Goal: Navigation & Orientation: Find specific page/section

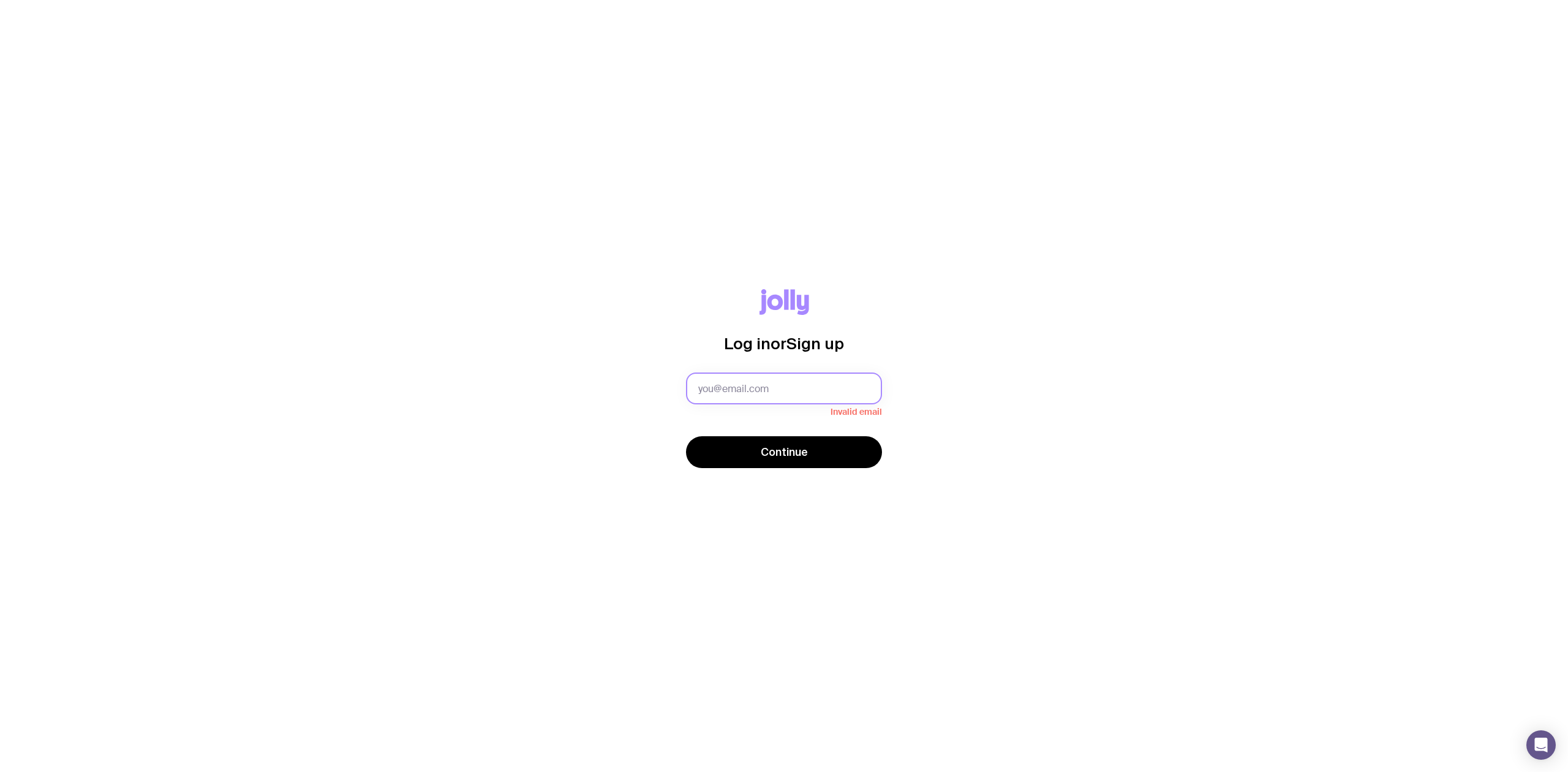
type input "[PERSON_NAME][EMAIL_ADDRESS][DOMAIN_NAME]"
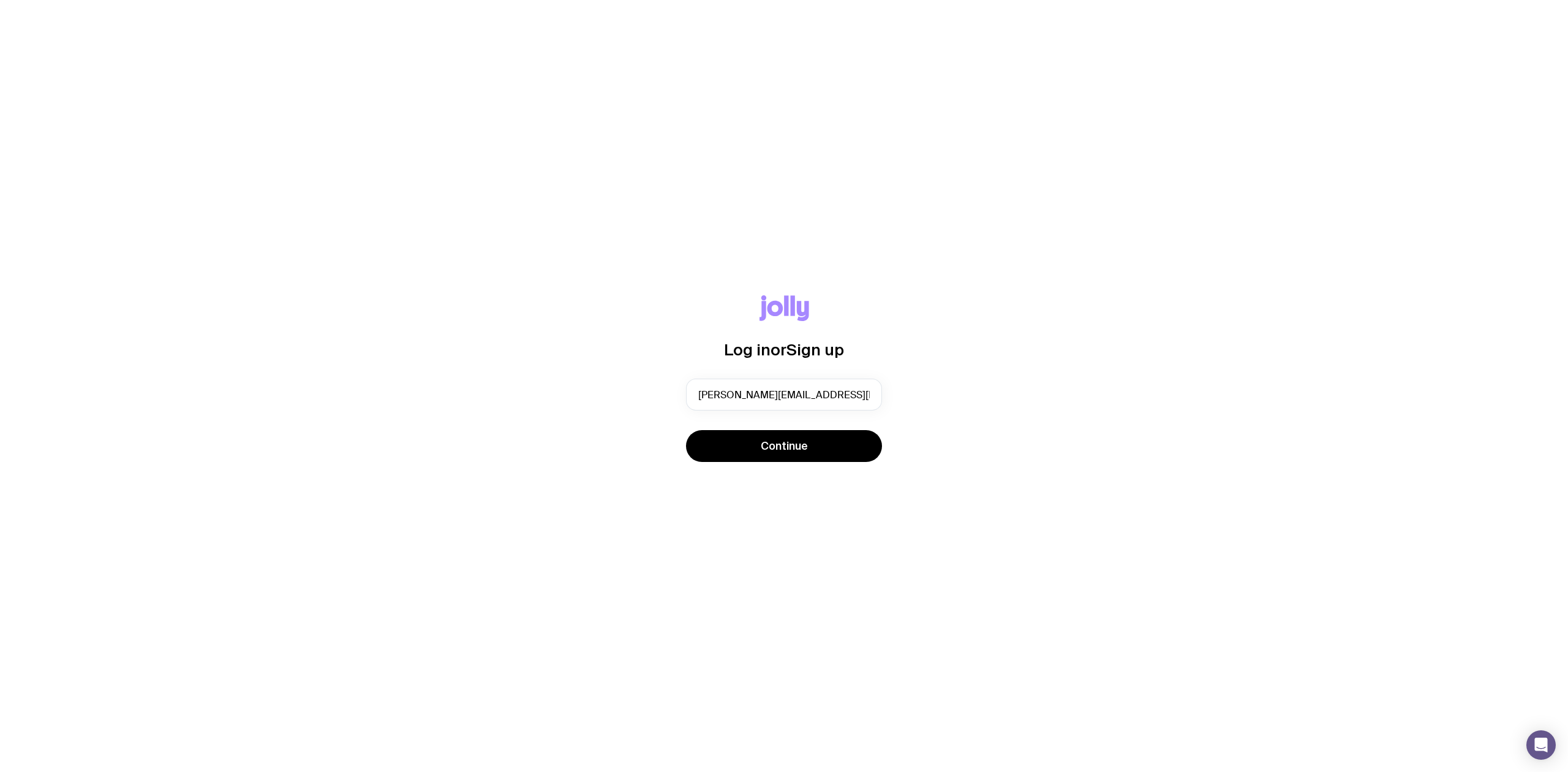
click at [788, 445] on span "Continue" at bounding box center [784, 445] width 47 height 14
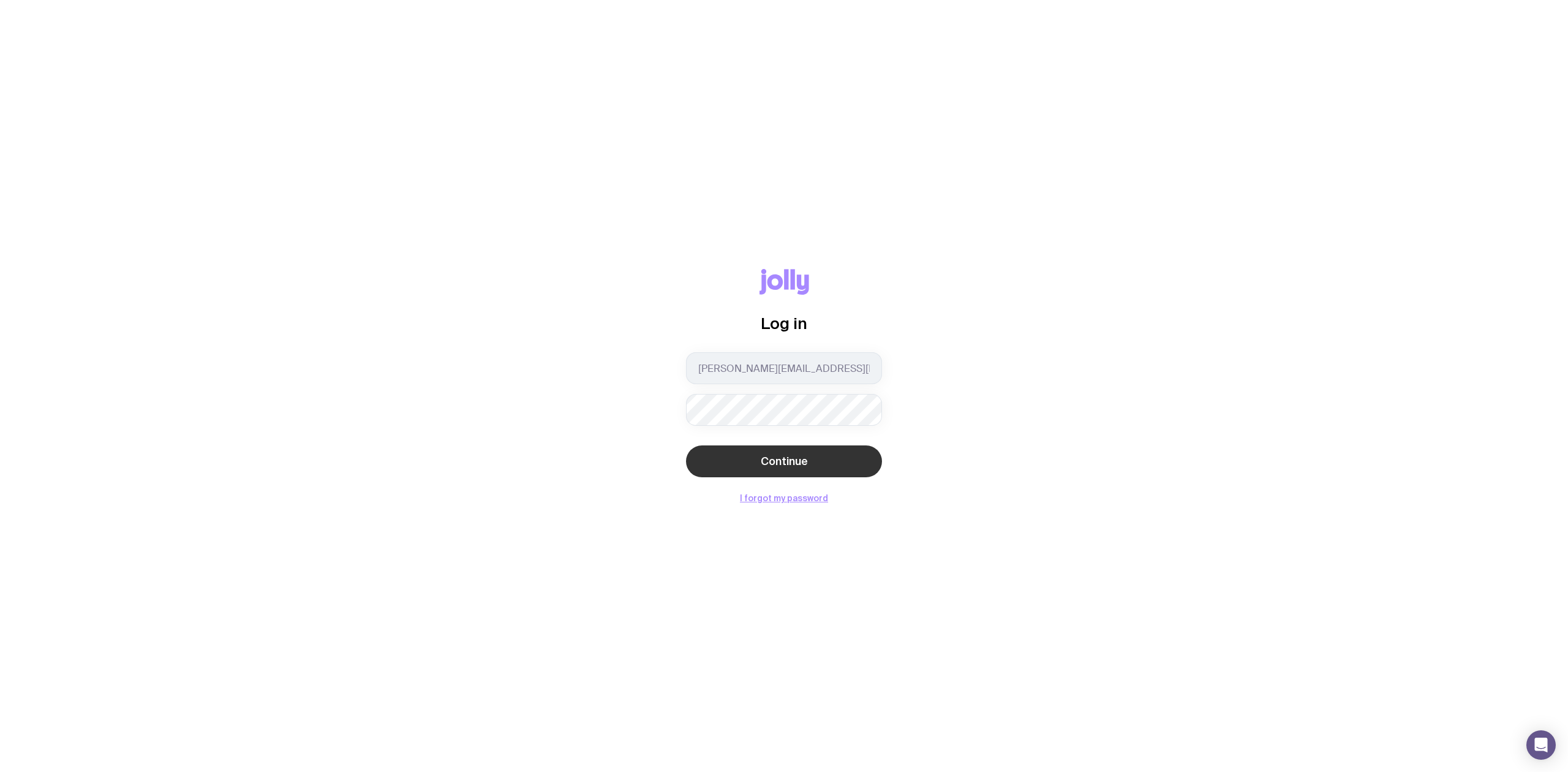
click at [780, 460] on span "Continue" at bounding box center [784, 460] width 47 height 14
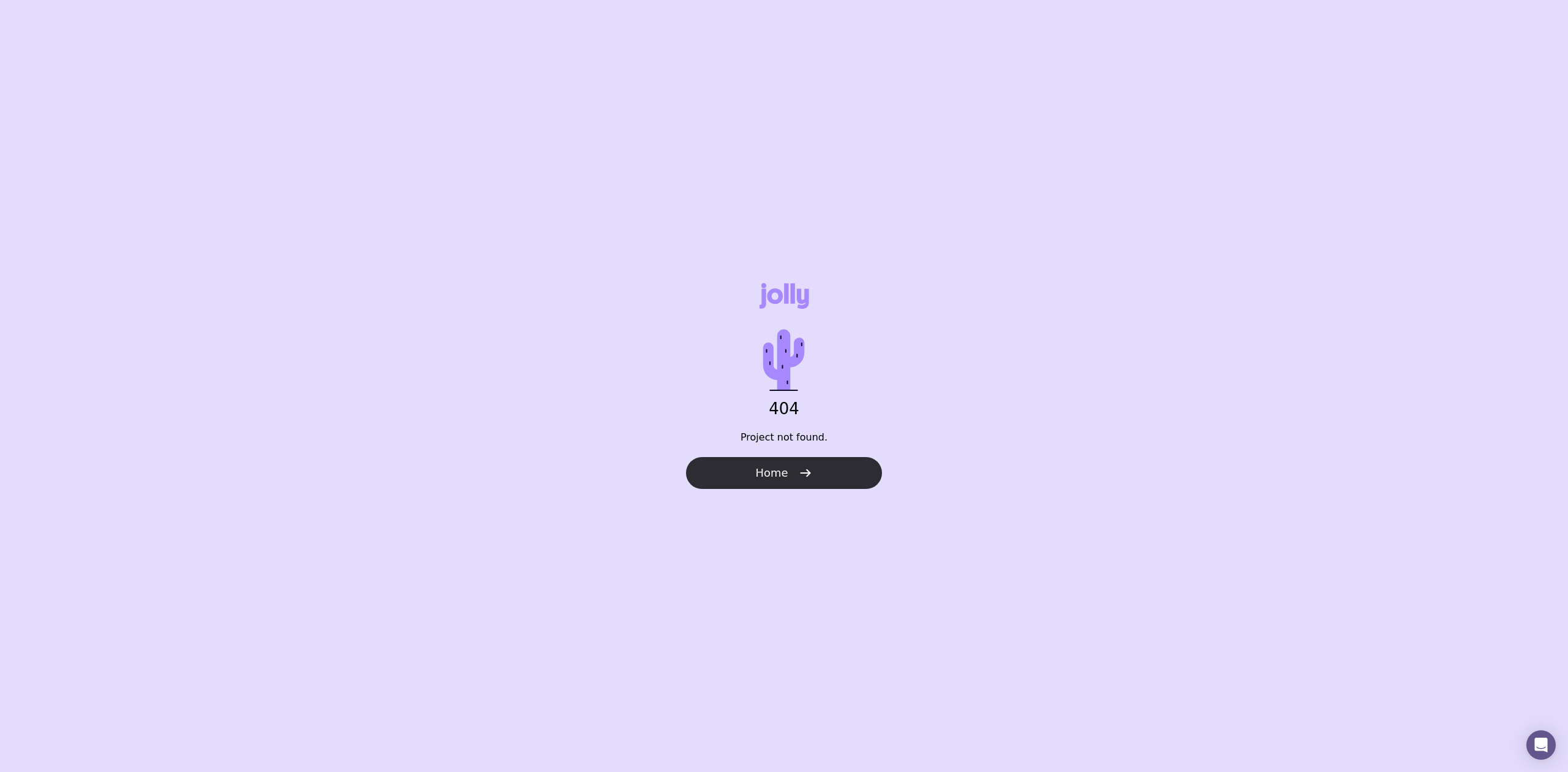
click at [804, 461] on button "Home" at bounding box center [784, 473] width 196 height 32
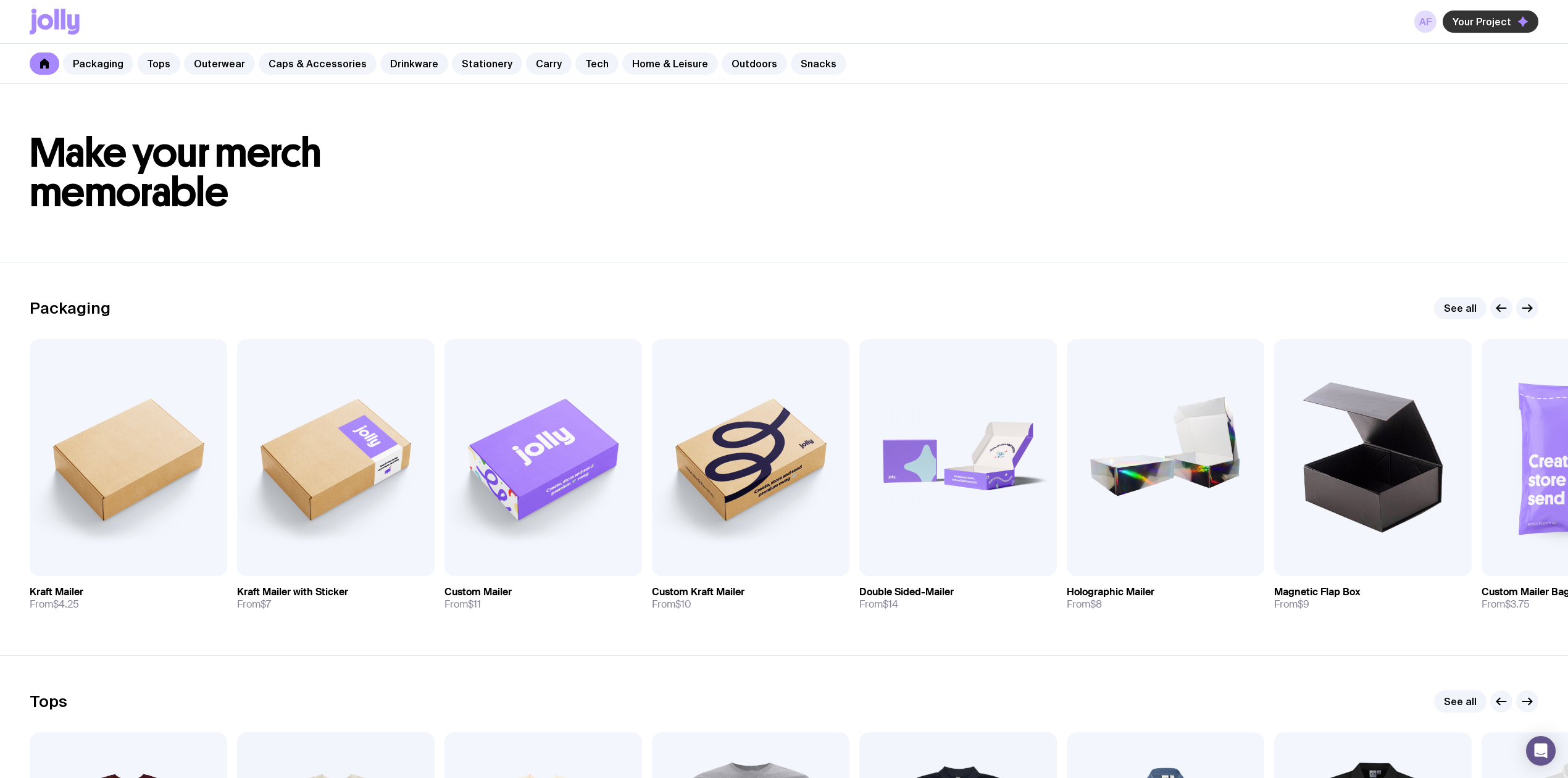
click at [1473, 22] on span "Your Project" at bounding box center [1481, 21] width 59 height 12
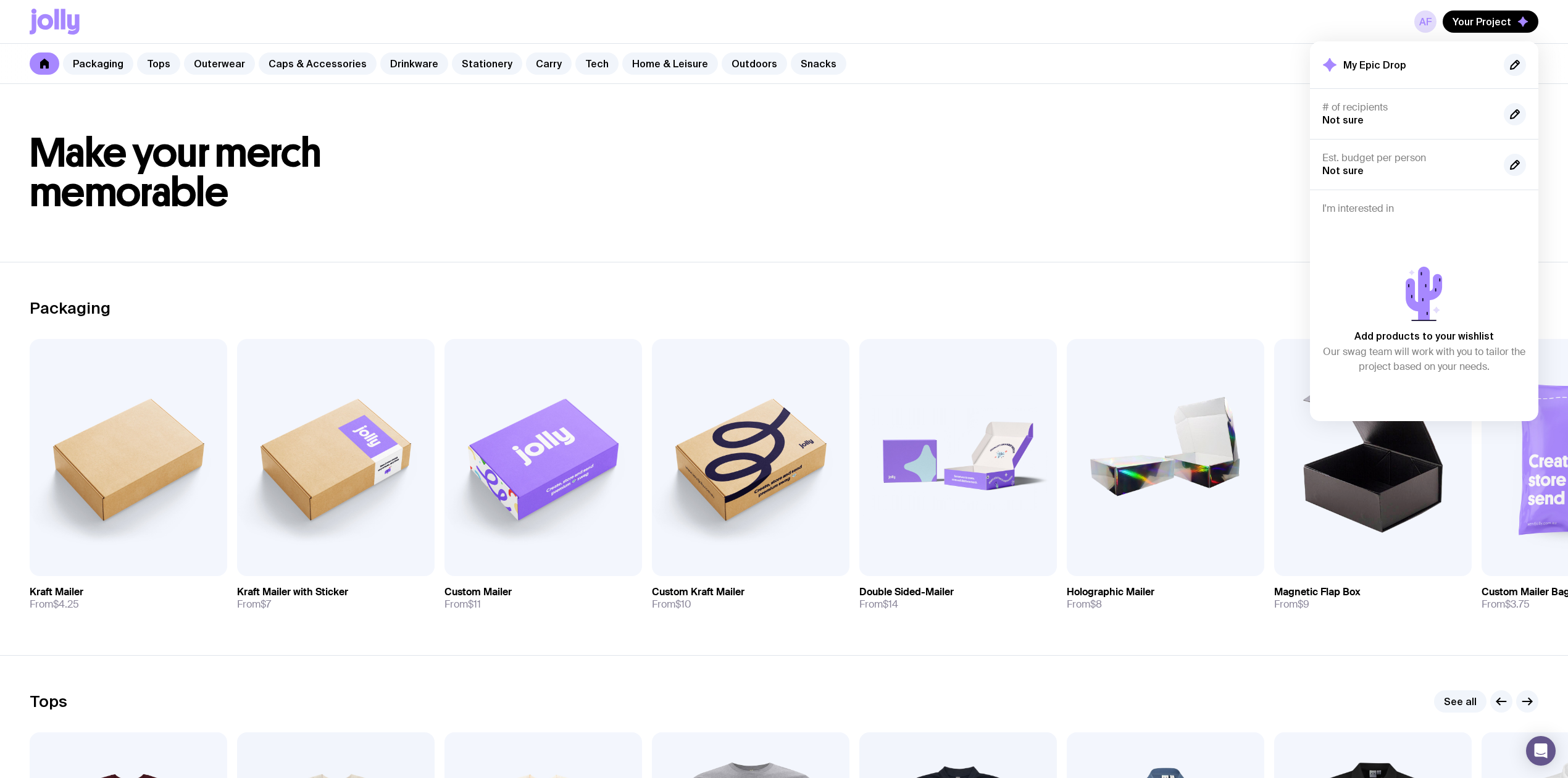
click at [848, 183] on h1 "Make your merch memorable" at bounding box center [784, 172] width 1508 height 79
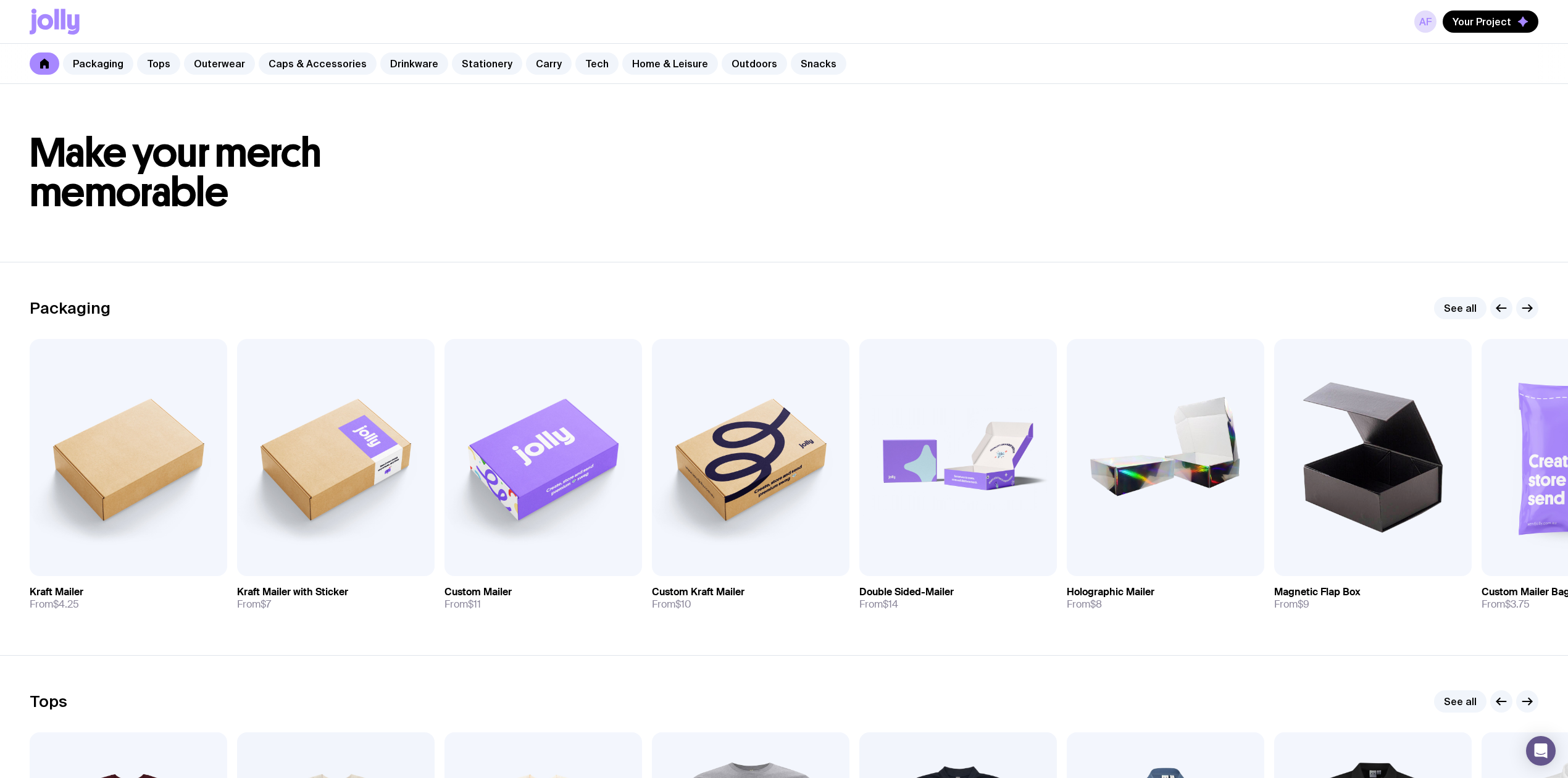
click at [44, 62] on icon at bounding box center [44, 64] width 8 height 10
click at [46, 59] on icon at bounding box center [44, 64] width 10 height 10
click at [1425, 24] on link "AF" at bounding box center [1425, 21] width 22 height 22
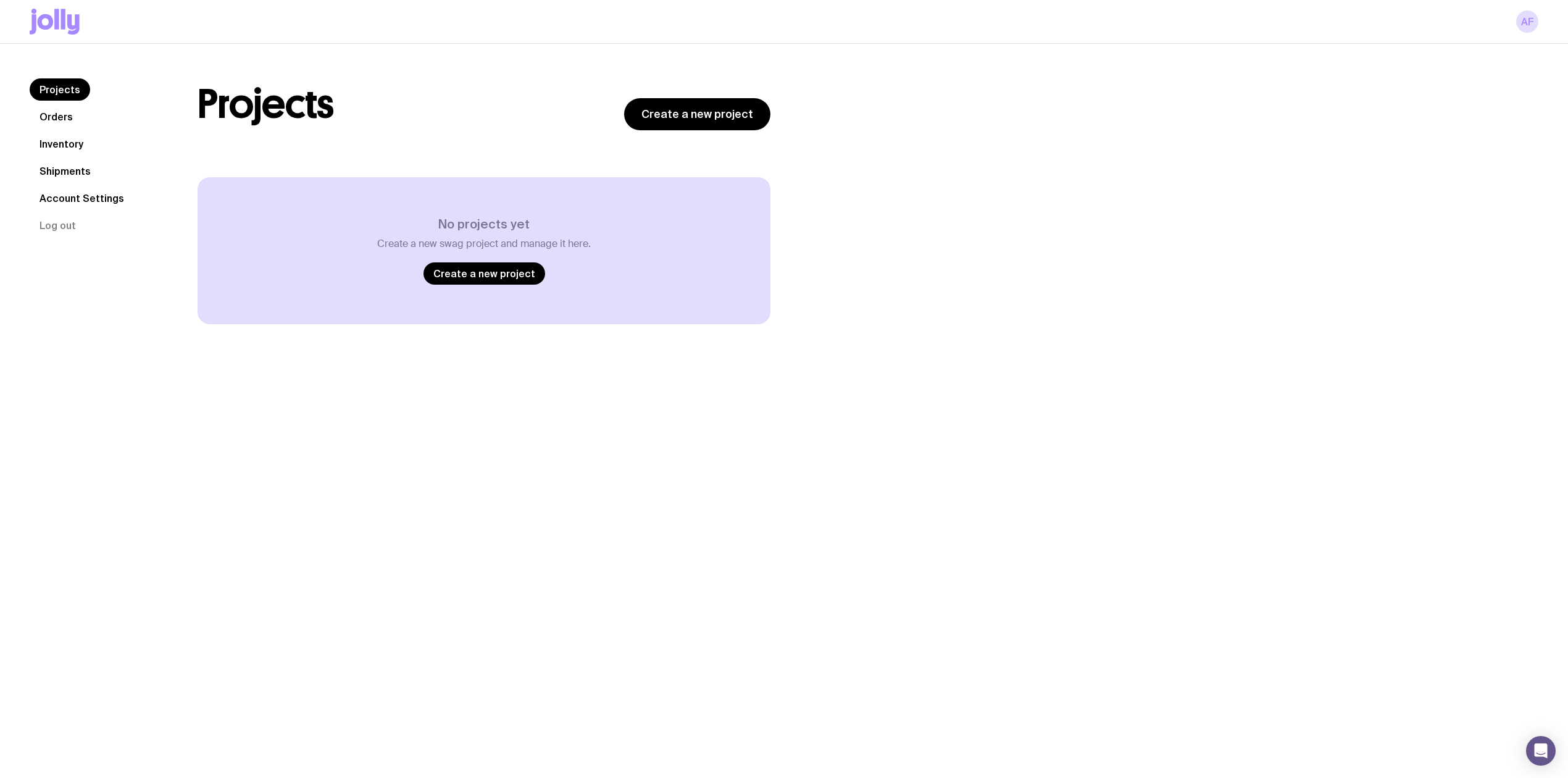
click at [70, 105] on nav "Projects Orders Inventory Shipments Account Settings Log out" at bounding box center [99, 157] width 139 height 158
click at [72, 119] on link "Orders" at bounding box center [56, 116] width 53 height 22
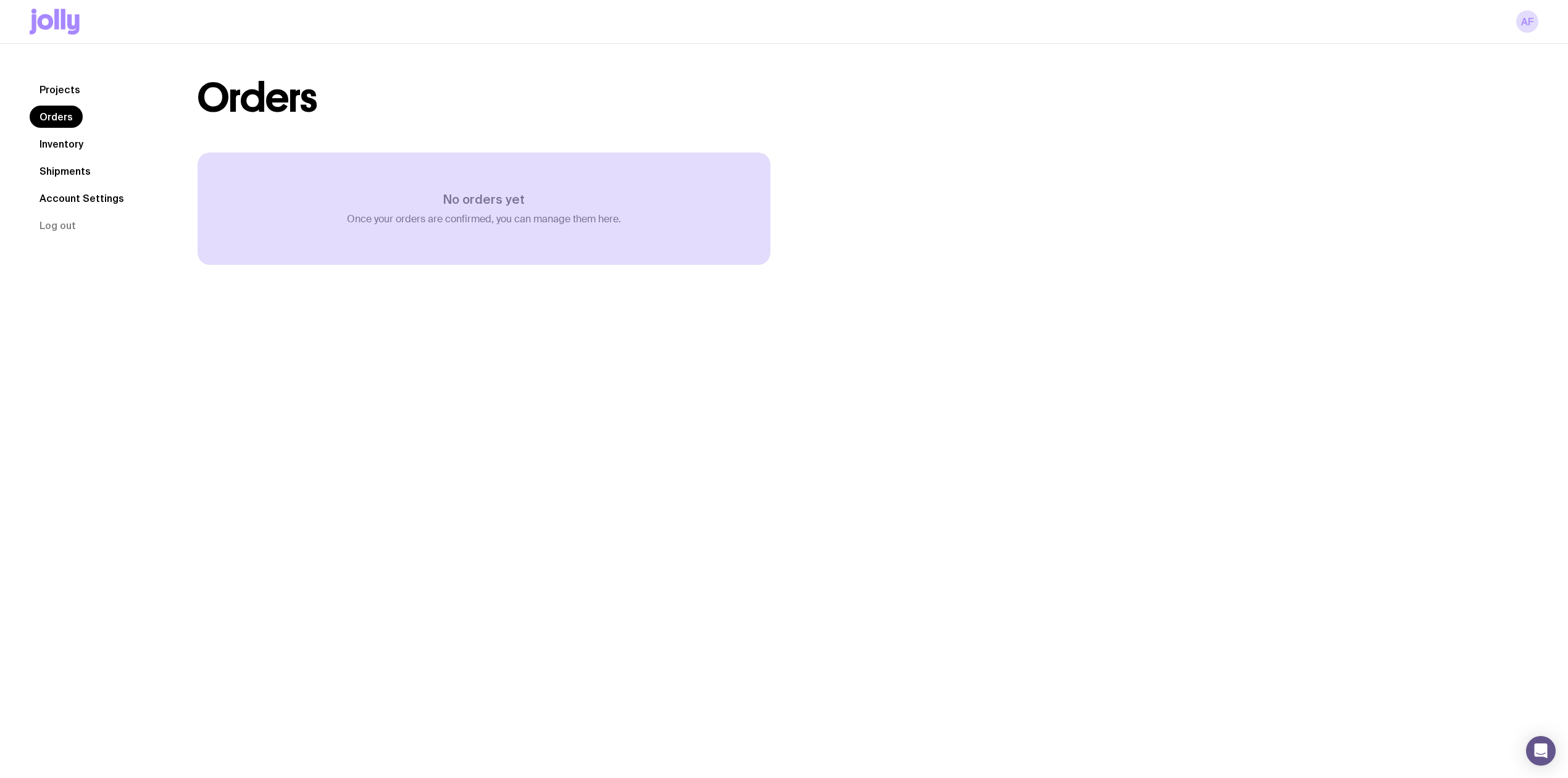
click at [77, 168] on link "Shipments" at bounding box center [65, 171] width 71 height 22
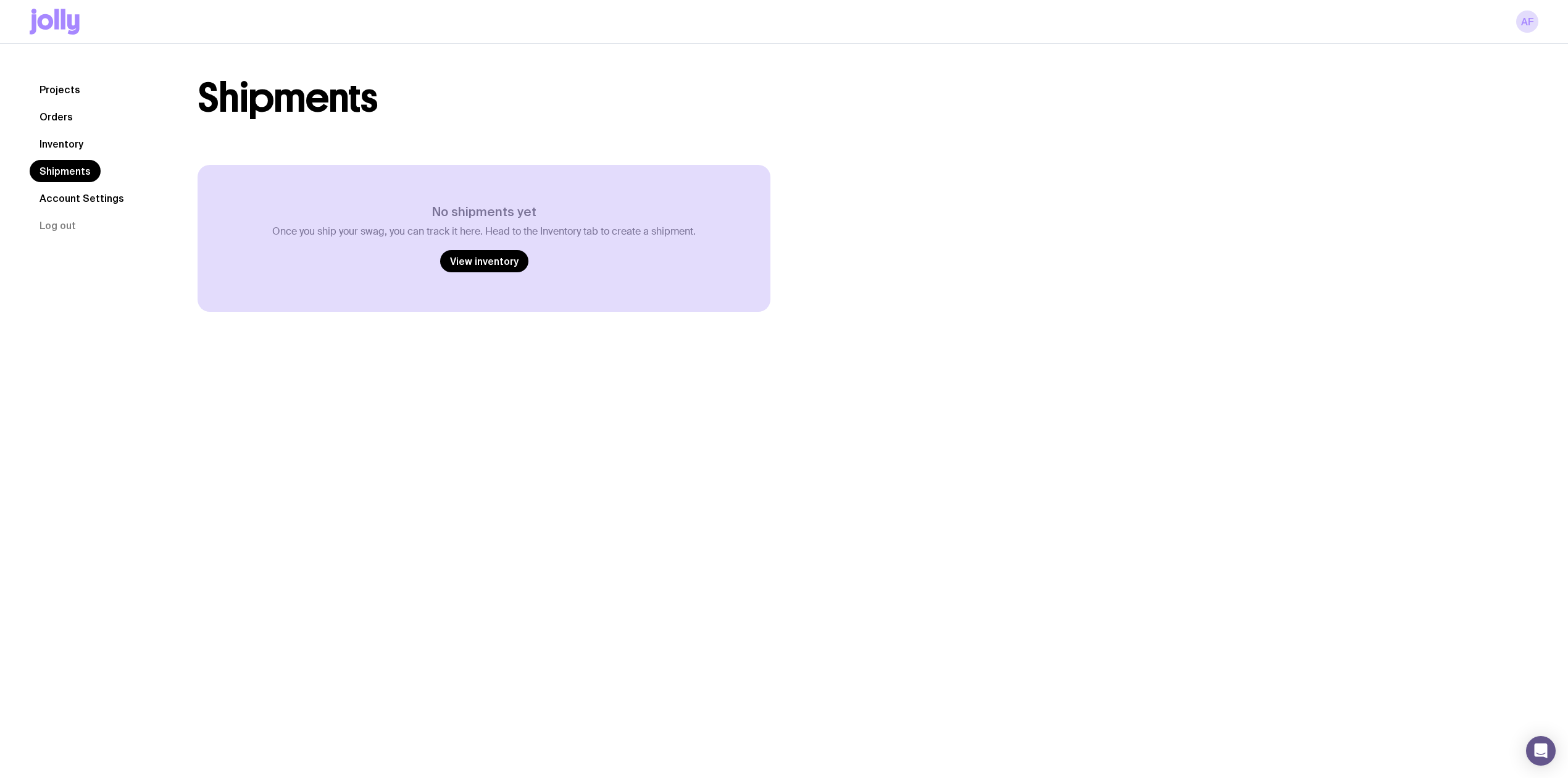
click at [80, 145] on link "Inventory" at bounding box center [61, 143] width 64 height 22
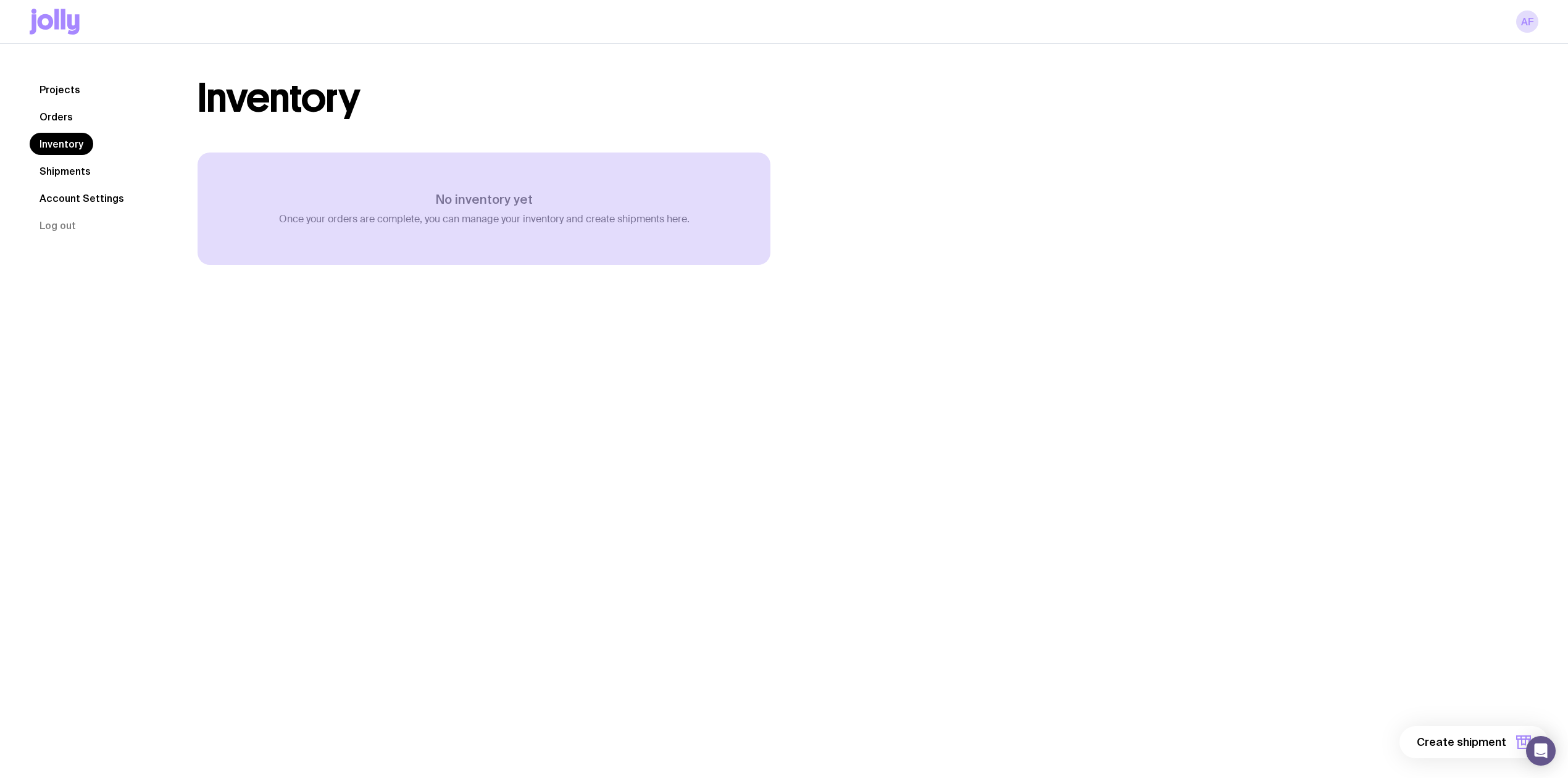
click at [65, 94] on link "Projects" at bounding box center [60, 89] width 60 height 22
